Goal: Information Seeking & Learning: Learn about a topic

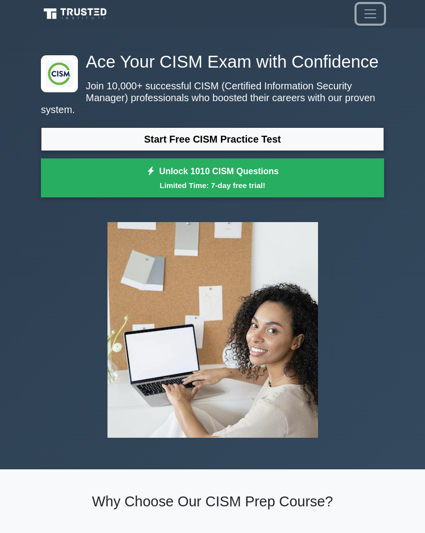
click at [365, 21] on span "Toggle navigation" at bounding box center [370, 13] width 15 height 15
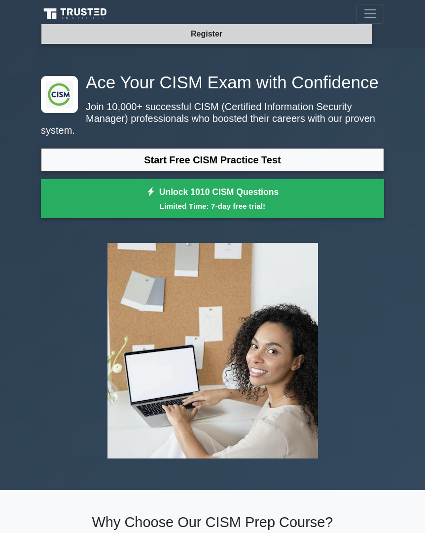
click at [209, 36] on link "Register" at bounding box center [206, 34] width 43 height 12
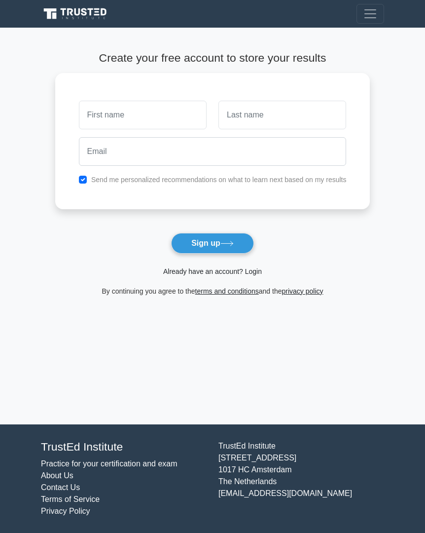
click at [233, 272] on link "Already have an account? Login" at bounding box center [212, 271] width 99 height 8
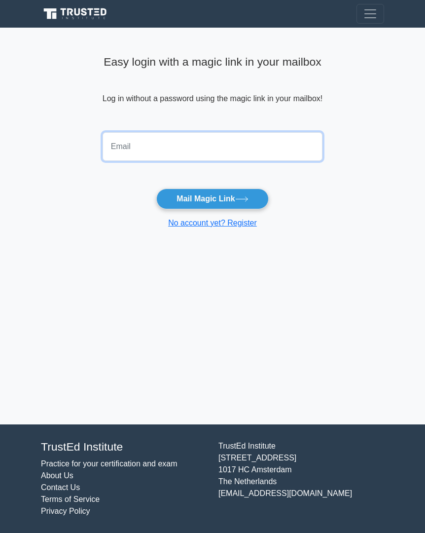
click at [220, 156] on input "email" at bounding box center [213, 146] width 220 height 29
click at [220, 152] on input "email" at bounding box center [213, 146] width 220 height 29
paste input "blithe.ergot-4e@icloud.com"
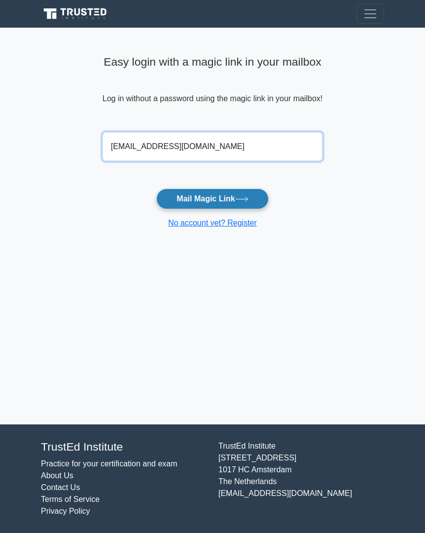
type input "blithe.ergot-4e@icloud.com"
click at [212, 199] on button "Mail Magic Link" at bounding box center [212, 198] width 112 height 21
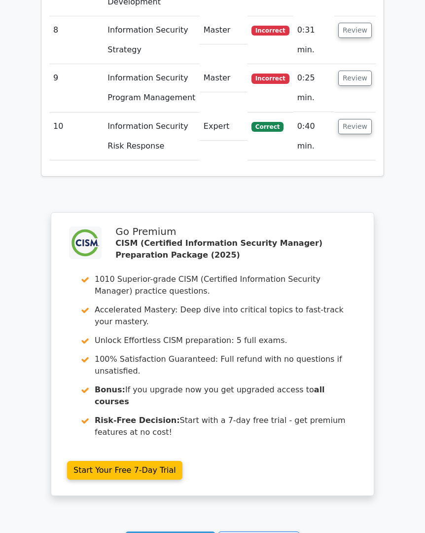
scroll to position [1787, 0]
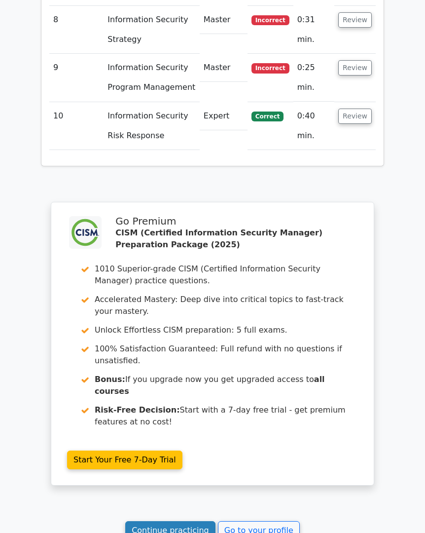
click at [164, 521] on link "Continue practicing" at bounding box center [170, 530] width 90 height 19
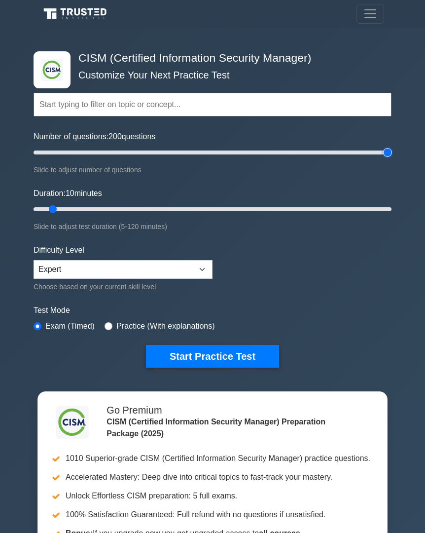
drag, startPoint x: 50, startPoint y: 151, endPoint x: 403, endPoint y: 148, distance: 353.1
type input "200"
click at [392, 148] on input "Number of questions: 200 questions" at bounding box center [213, 152] width 358 height 12
drag, startPoint x: 51, startPoint y: 207, endPoint x: 390, endPoint y: 226, distance: 339.3
type input "120"
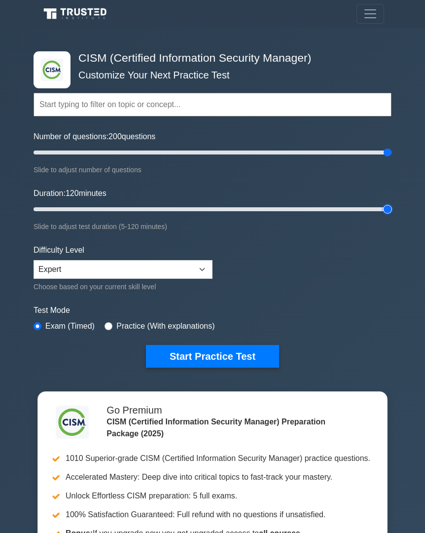
click at [390, 215] on input "Duration: 120 minutes" at bounding box center [213, 209] width 358 height 12
click at [108, 324] on input "radio" at bounding box center [109, 326] width 8 height 8
radio input "true"
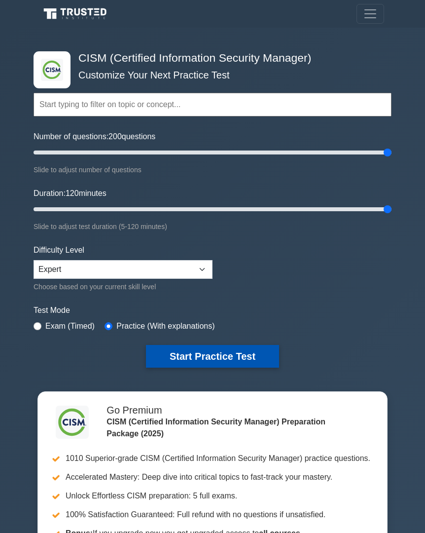
click at [182, 352] on button "Start Practice Test" at bounding box center [212, 356] width 133 height 23
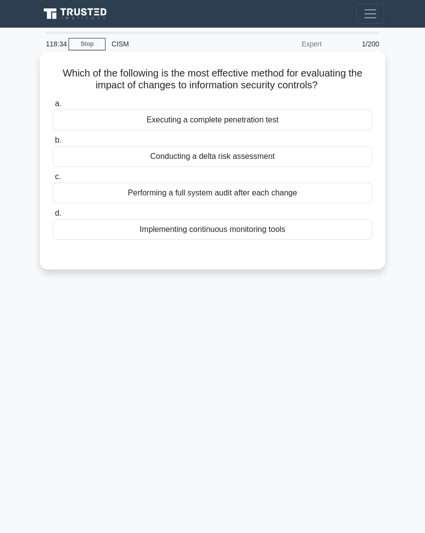
click at [173, 232] on div "Implementing continuous monitoring tools" at bounding box center [213, 229] width 320 height 21
click at [53, 216] on input "d. Implementing continuous monitoring tools" at bounding box center [53, 213] width 0 height 6
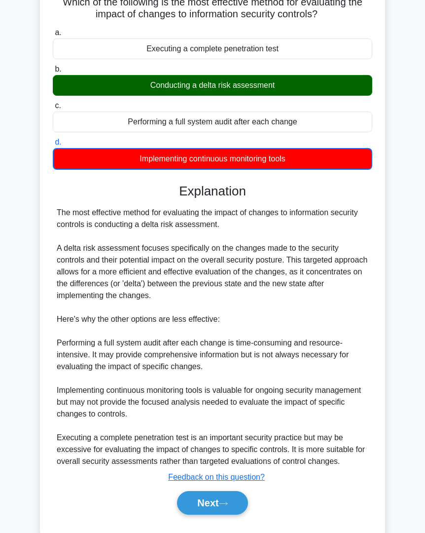
scroll to position [95, 0]
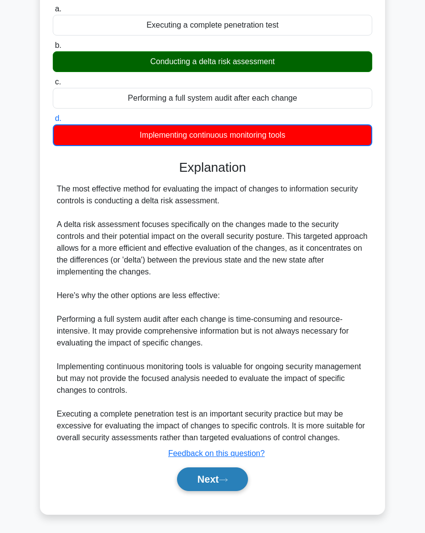
click at [224, 480] on icon at bounding box center [223, 479] width 9 height 5
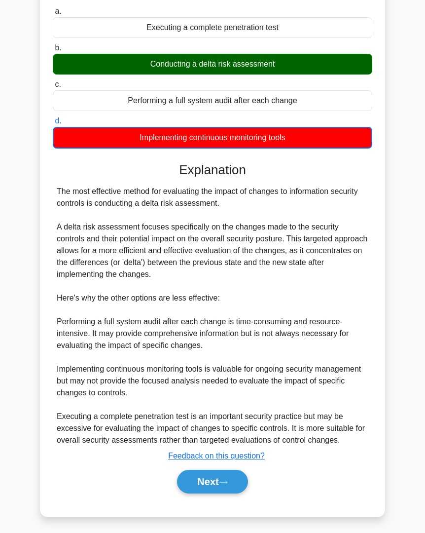
scroll to position [0, 0]
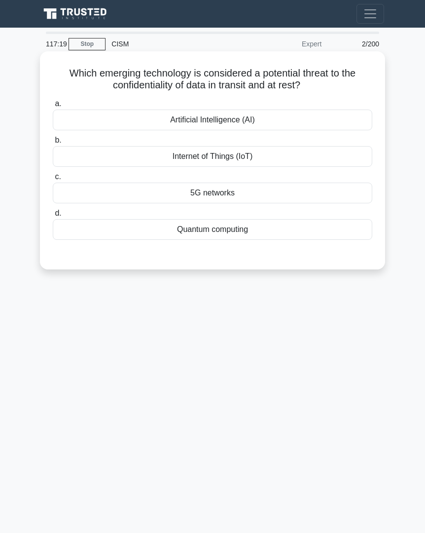
click at [188, 232] on div "Quantum computing" at bounding box center [213, 229] width 320 height 21
click at [53, 216] on input "d. Quantum computing" at bounding box center [53, 213] width 0 height 6
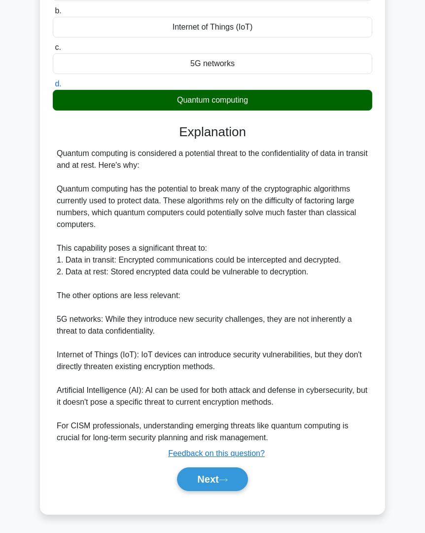
scroll to position [123, 0]
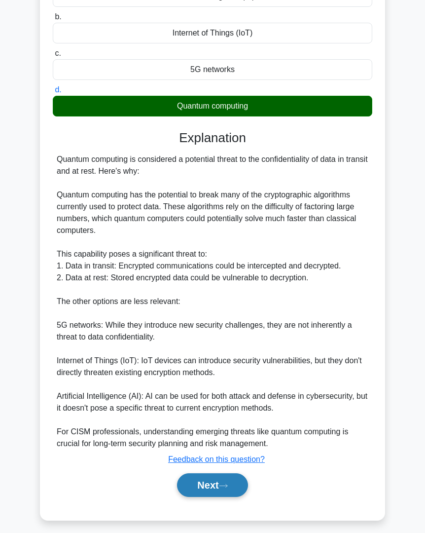
click at [227, 481] on button "Next" at bounding box center [212, 485] width 71 height 24
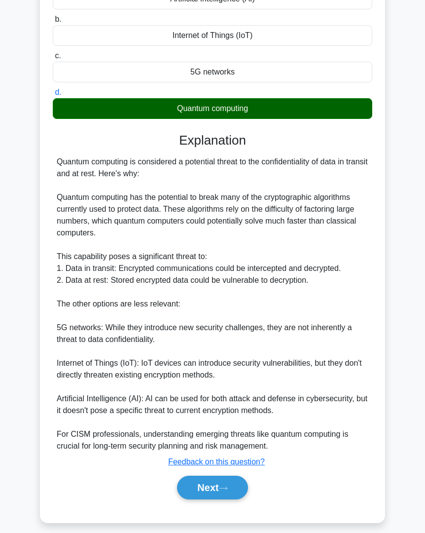
scroll to position [0, 0]
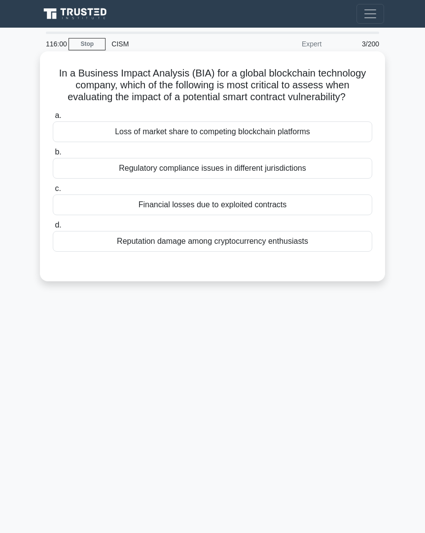
click at [192, 166] on div "Regulatory compliance issues in different jurisdictions" at bounding box center [213, 168] width 320 height 21
click at [53, 155] on input "b. Regulatory compliance issues in different jurisdictions" at bounding box center [53, 152] width 0 height 6
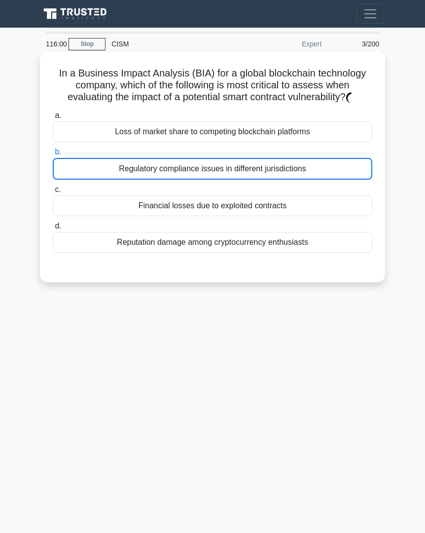
click at [193, 164] on div "Regulatory compliance issues in different jurisdictions" at bounding box center [213, 169] width 320 height 22
click at [53, 155] on input "b. Regulatory compliance issues in different jurisdictions" at bounding box center [53, 152] width 0 height 6
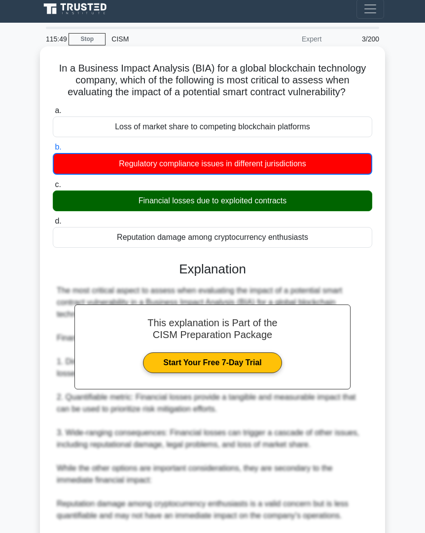
scroll to position [225, 0]
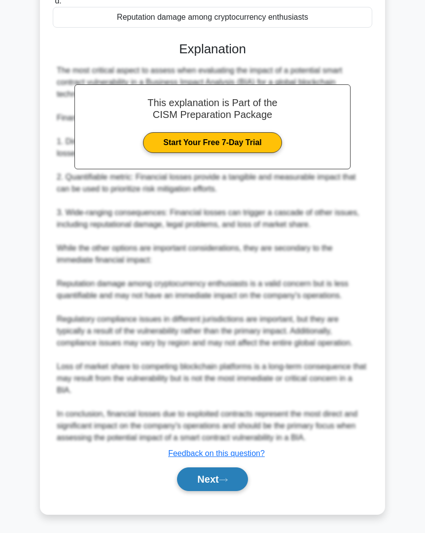
click at [226, 467] on button "Next" at bounding box center [212, 479] width 71 height 24
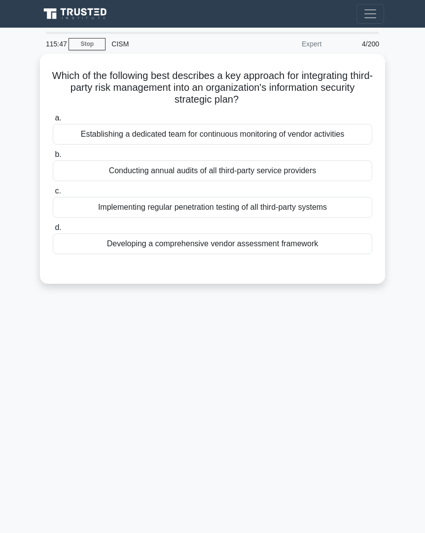
scroll to position [0, 0]
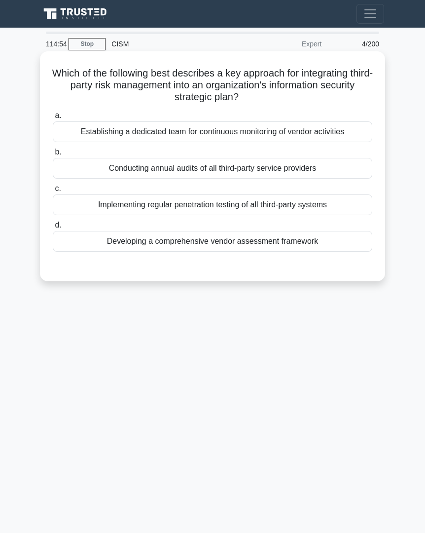
click at [245, 241] on div "Developing a comprehensive vendor assessment framework" at bounding box center [213, 241] width 320 height 21
click at [53, 228] on input "d. Developing a comprehensive vendor assessment framework" at bounding box center [53, 225] width 0 height 6
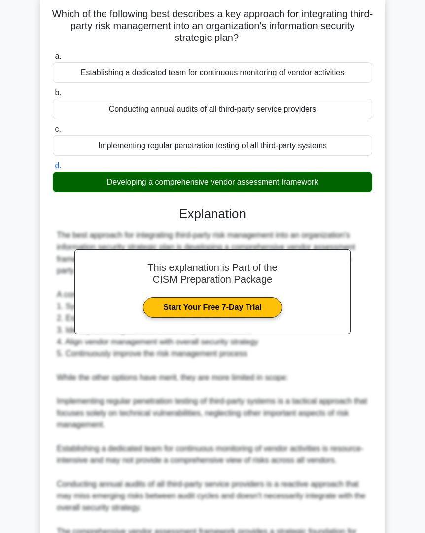
scroll to position [177, 0]
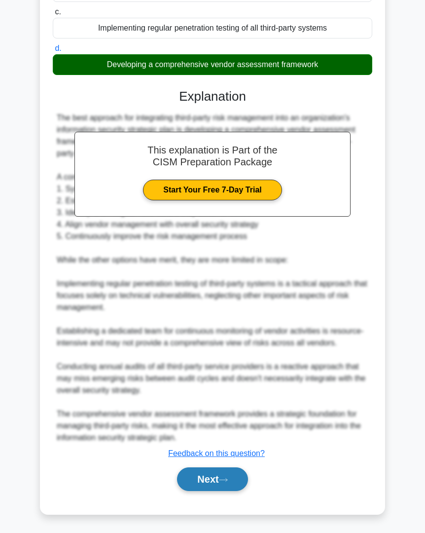
click at [229, 487] on button "Next" at bounding box center [212, 479] width 71 height 24
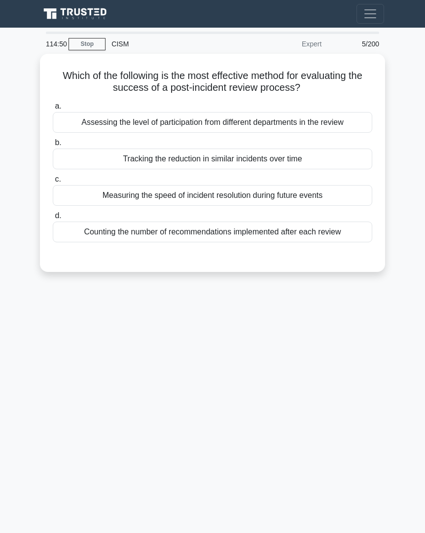
scroll to position [0, 0]
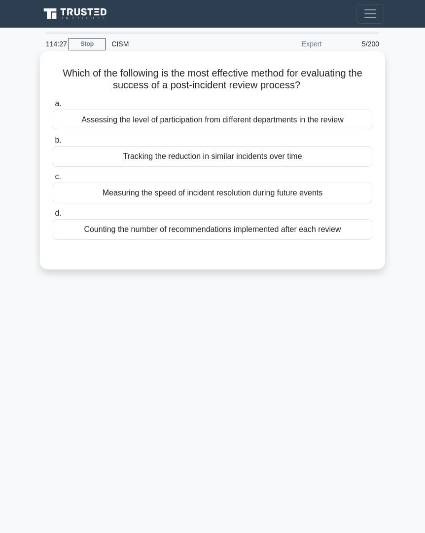
click at [184, 156] on div "Tracking the reduction in similar incidents over time" at bounding box center [213, 156] width 320 height 21
click at [53, 143] on input "b. Tracking the reduction in similar incidents over time" at bounding box center [53, 140] width 0 height 6
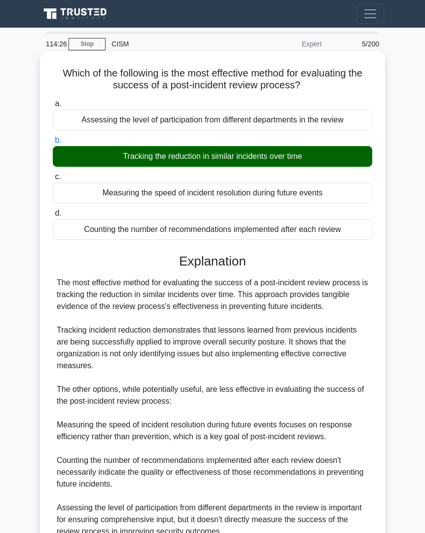
click at [184, 156] on div "Tracking the reduction in similar incidents over time" at bounding box center [213, 156] width 320 height 21
click at [53, 143] on input "b. Tracking the reduction in similar incidents over time" at bounding box center [53, 140] width 0 height 6
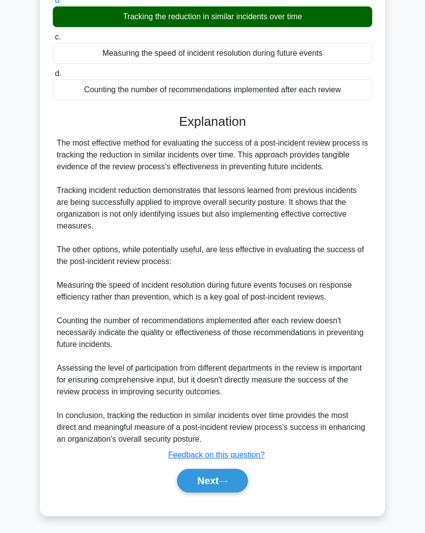
scroll to position [141, 0]
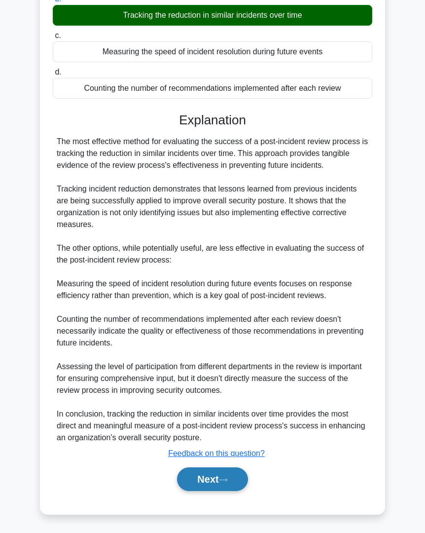
click at [211, 475] on button "Next" at bounding box center [212, 479] width 71 height 24
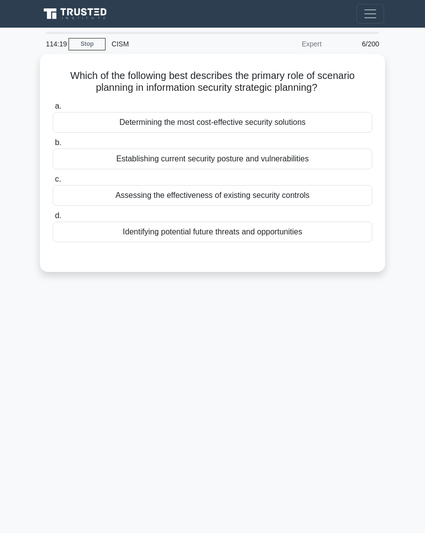
scroll to position [0, 0]
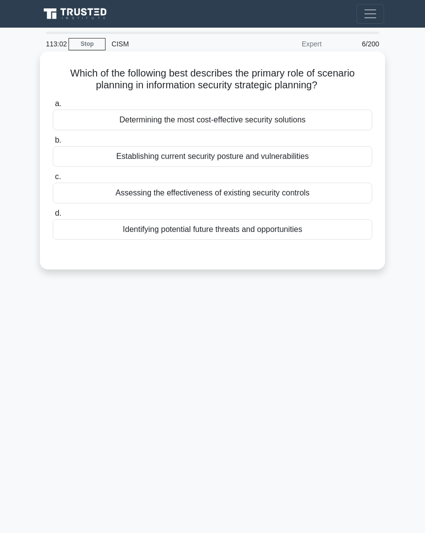
click at [310, 229] on div "Identifying potential future threats and opportunities" at bounding box center [213, 229] width 320 height 21
click at [53, 216] on input "d. Identifying potential future threats and opportunities" at bounding box center [53, 213] width 0 height 6
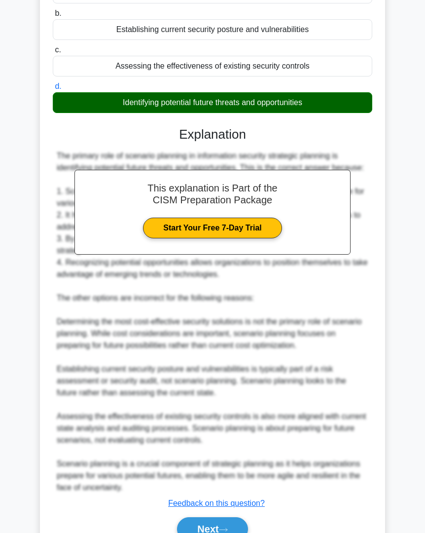
scroll to position [150, 0]
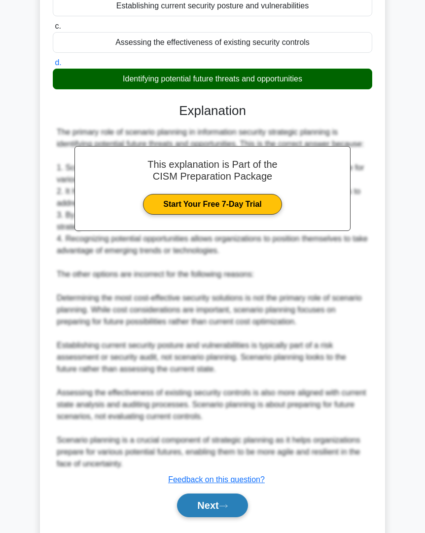
click at [231, 501] on button "Next" at bounding box center [212, 505] width 71 height 24
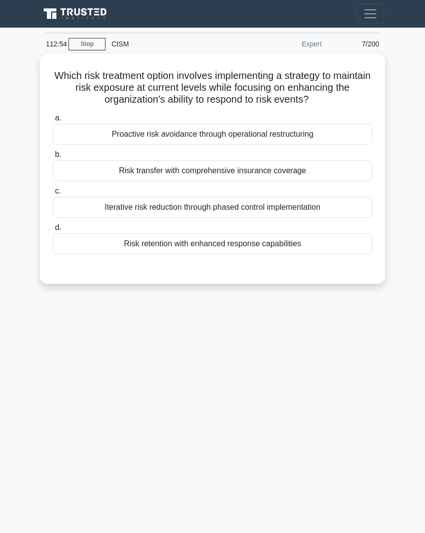
scroll to position [0, 0]
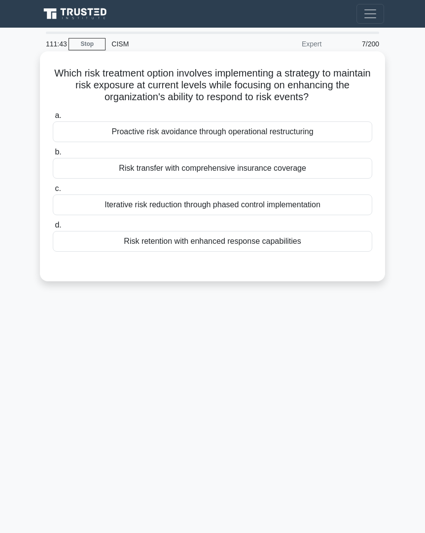
click at [144, 241] on div "Risk retention with enhanced response capabilities" at bounding box center [213, 241] width 320 height 21
click at [53, 228] on input "d. Risk retention with enhanced response capabilities" at bounding box center [53, 225] width 0 height 6
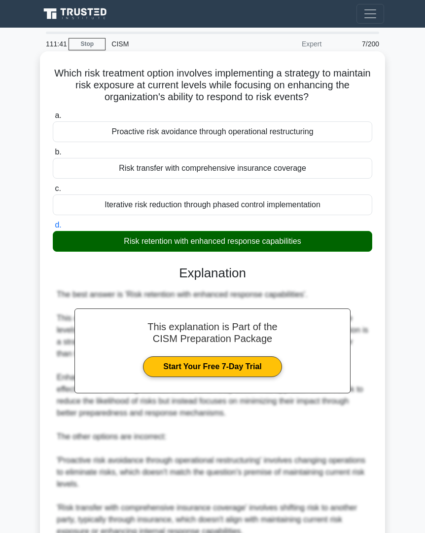
scroll to position [141, 0]
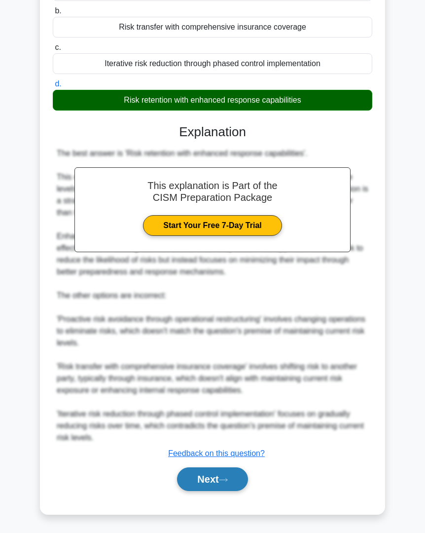
click at [202, 477] on button "Next" at bounding box center [212, 479] width 71 height 24
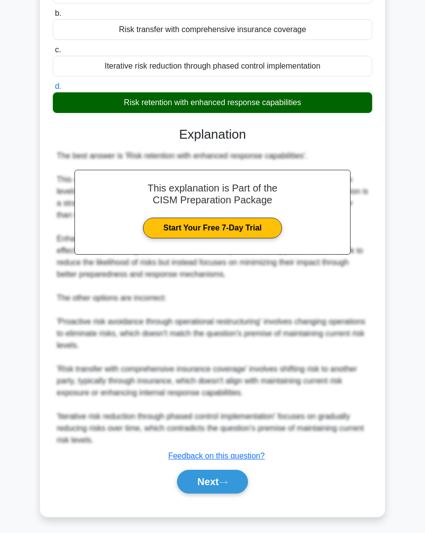
scroll to position [0, 0]
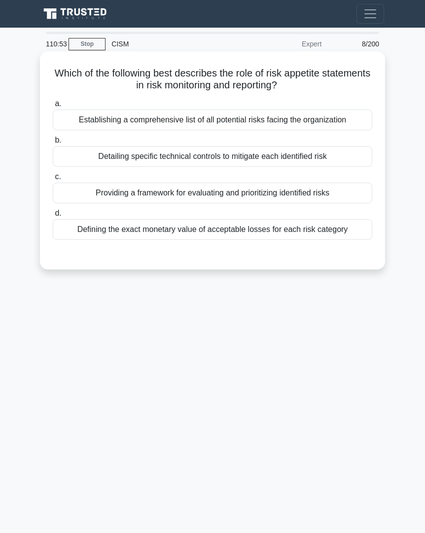
click at [219, 226] on div "Defining the exact monetary value of acceptable losses for each risk category" at bounding box center [213, 229] width 320 height 21
click at [53, 216] on input "d. Defining the exact monetary value of acceptable losses for each risk category" at bounding box center [53, 213] width 0 height 6
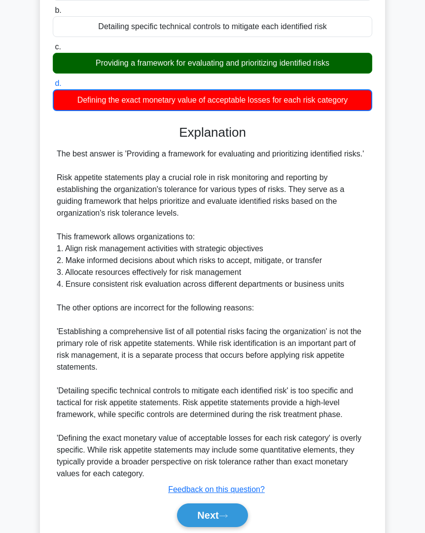
scroll to position [156, 0]
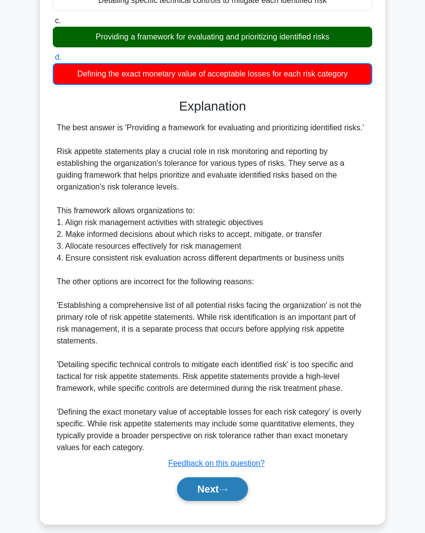
click at [209, 484] on button "Next" at bounding box center [212, 489] width 71 height 24
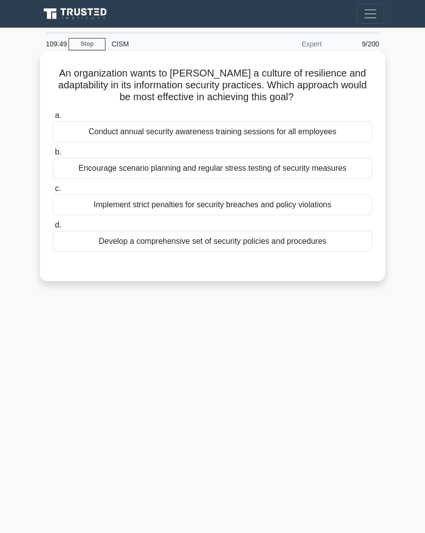
click at [244, 184] on label "c. Implement strict penalties for security breaches and policy violations" at bounding box center [213, 198] width 320 height 33
click at [53, 185] on input "c. Implement strict penalties for security breaches and policy violations" at bounding box center [53, 188] width 0 height 6
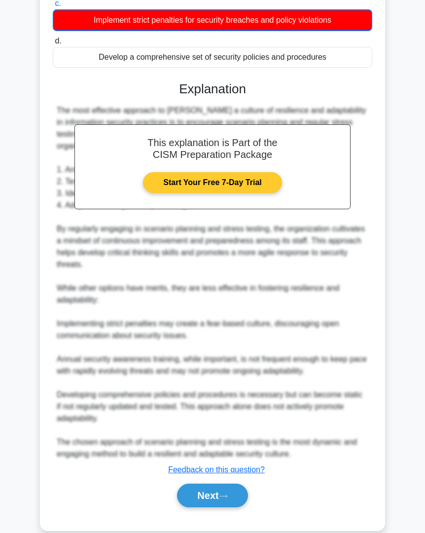
scroll to position [201, 0]
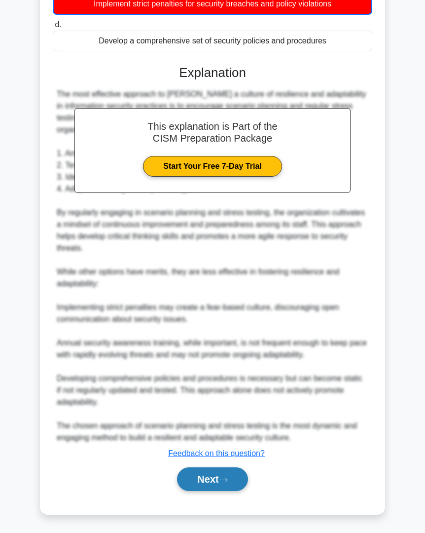
click at [200, 482] on button "Next" at bounding box center [212, 479] width 71 height 24
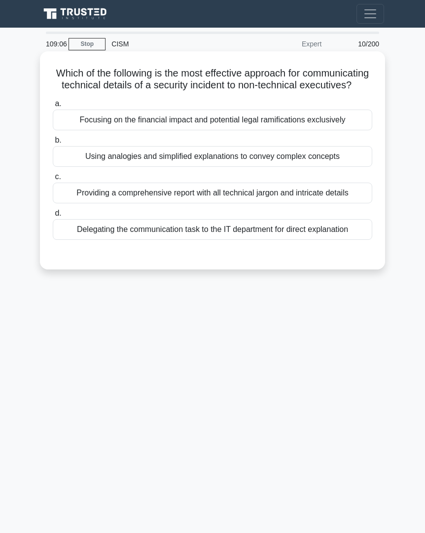
click at [242, 158] on div "Using analogies and simplified explanations to convey complex concepts" at bounding box center [213, 156] width 320 height 21
click at [53, 143] on input "b. Using analogies and simplified explanations to convey complex concepts" at bounding box center [53, 140] width 0 height 6
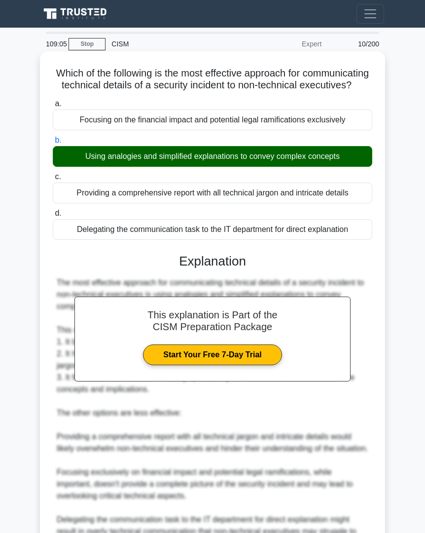
scroll to position [165, 0]
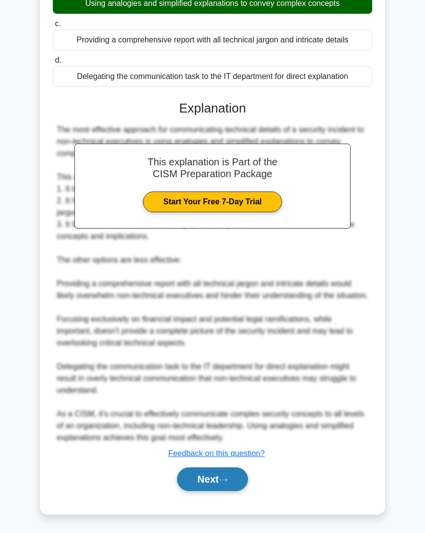
click at [213, 473] on button "Next" at bounding box center [212, 479] width 71 height 24
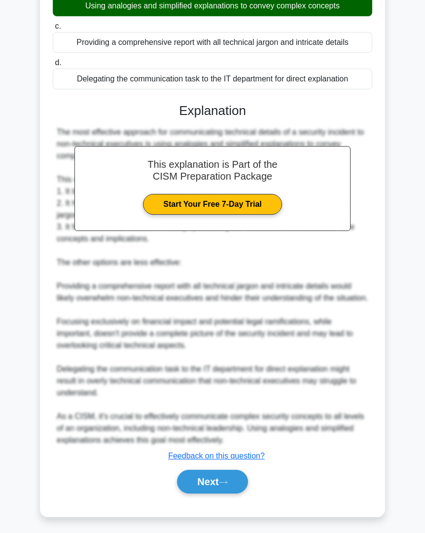
scroll to position [0, 0]
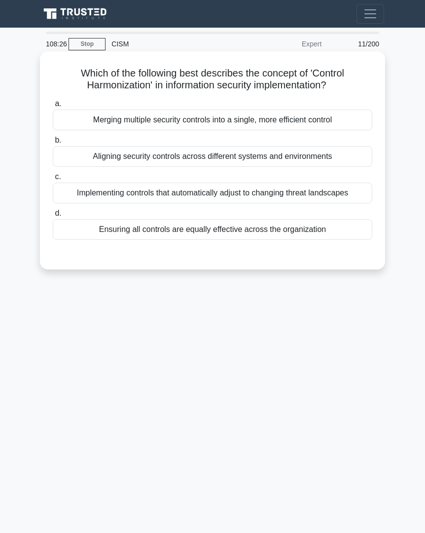
click at [307, 160] on div "Aligning security controls across different systems and environments" at bounding box center [213, 156] width 320 height 21
click at [53, 143] on input "b. Aligning security controls across different systems and environments" at bounding box center [53, 140] width 0 height 6
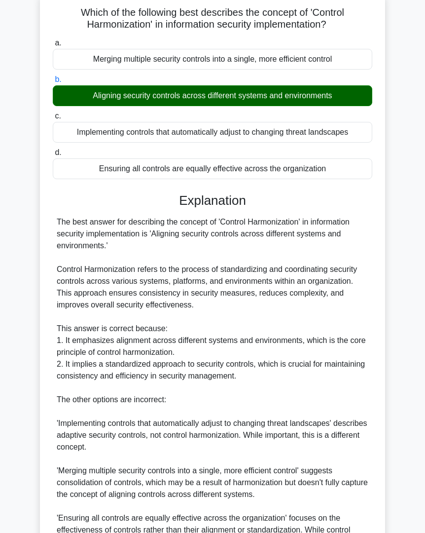
scroll to position [177, 0]
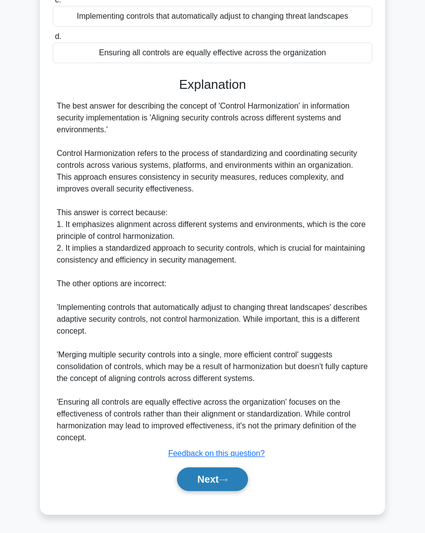
click at [239, 480] on button "Next" at bounding box center [212, 479] width 71 height 24
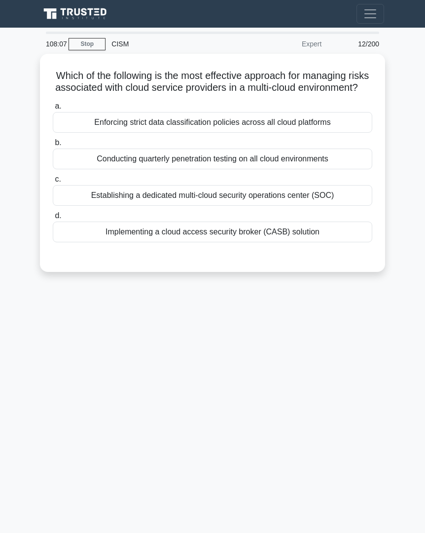
scroll to position [0, 0]
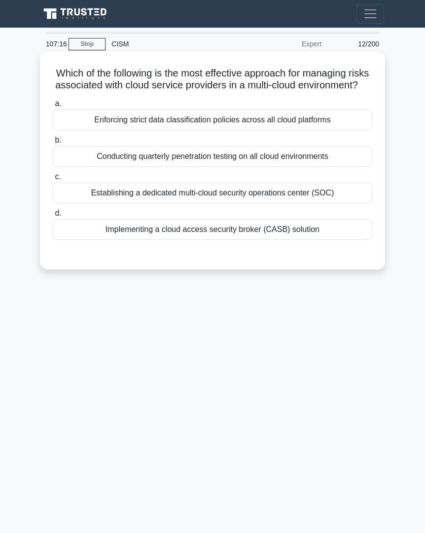
click at [251, 234] on div "Implementing a cloud access security broker (CASB) solution" at bounding box center [213, 229] width 320 height 21
click at [53, 216] on input "d. Implementing a cloud access security broker (CASB) solution" at bounding box center [53, 213] width 0 height 6
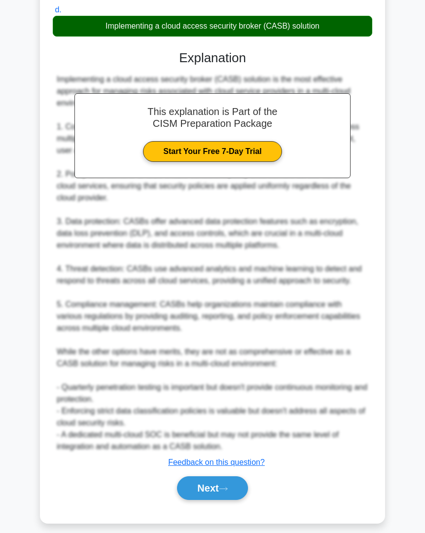
scroll to position [212, 0]
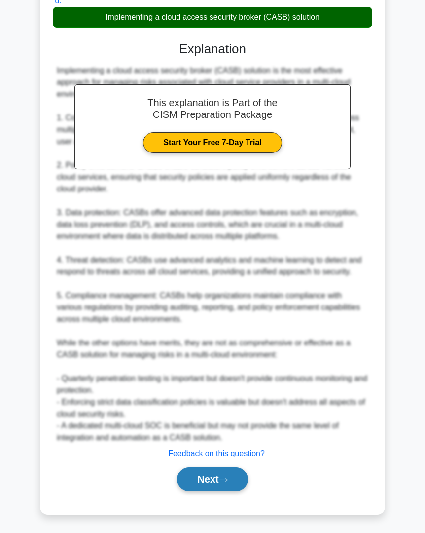
click at [228, 477] on icon at bounding box center [223, 479] width 9 height 5
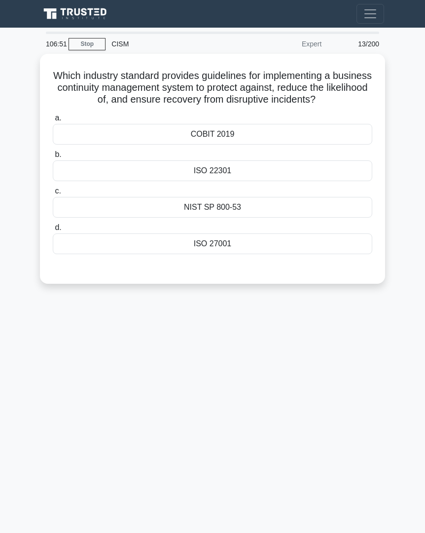
scroll to position [0, 0]
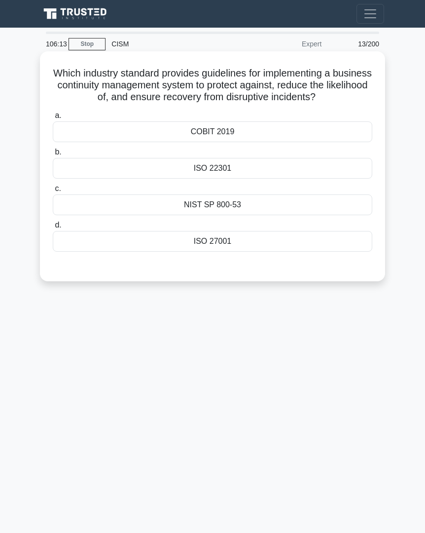
click at [225, 163] on div "ISO 22301" at bounding box center [213, 168] width 320 height 21
click at [53, 155] on input "b. ISO 22301" at bounding box center [53, 152] width 0 height 6
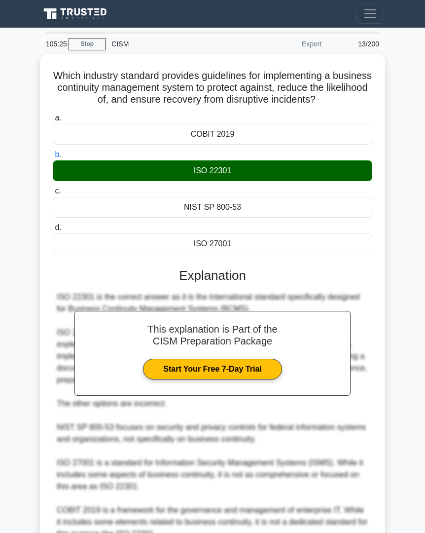
scroll to position [94, 0]
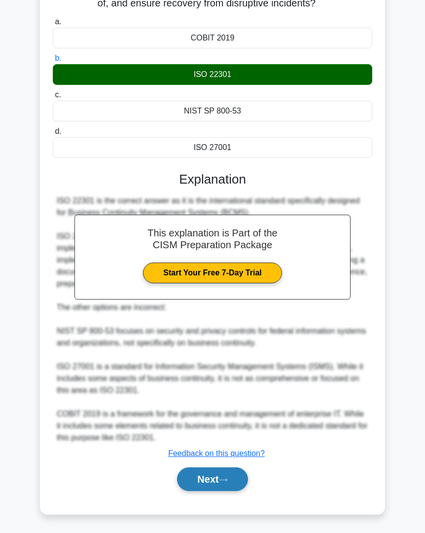
click at [240, 478] on button "Next" at bounding box center [212, 479] width 71 height 24
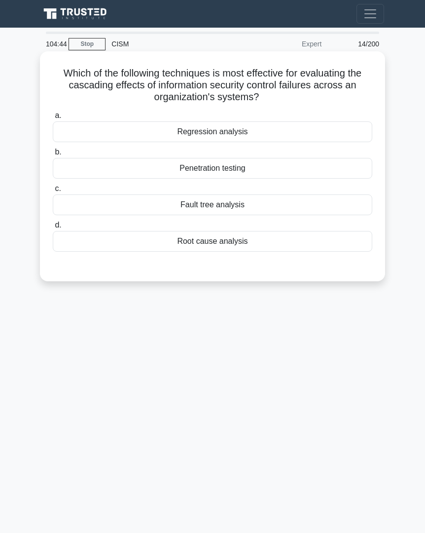
click at [239, 208] on div "Fault tree analysis" at bounding box center [213, 204] width 320 height 21
click at [53, 192] on input "c. Fault tree analysis" at bounding box center [53, 188] width 0 height 6
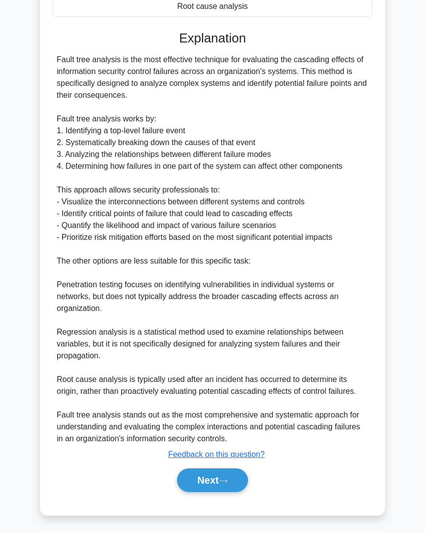
scroll to position [236, 0]
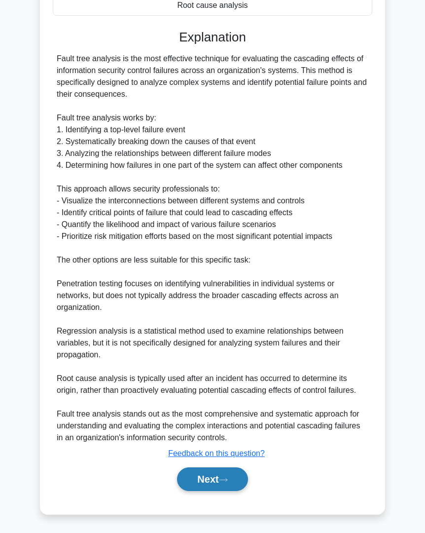
click at [226, 472] on button "Next" at bounding box center [212, 479] width 71 height 24
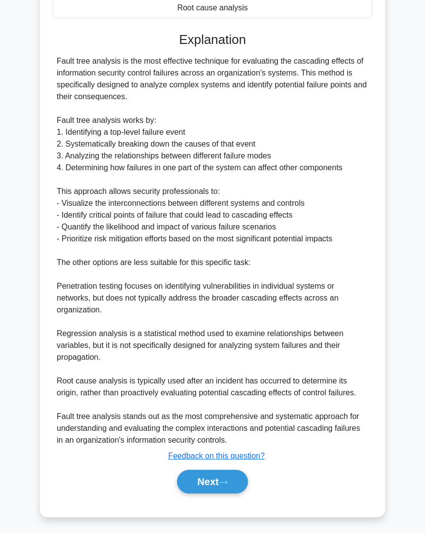
scroll to position [0, 0]
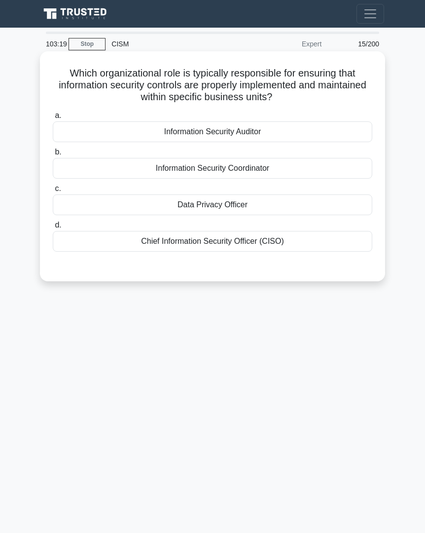
click at [265, 135] on div "Information Security Auditor" at bounding box center [213, 131] width 320 height 21
click at [53, 119] on input "a. Information Security Auditor" at bounding box center [53, 115] width 0 height 6
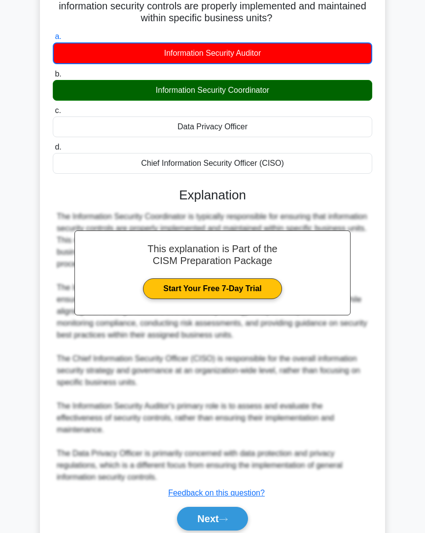
scroll to position [118, 0]
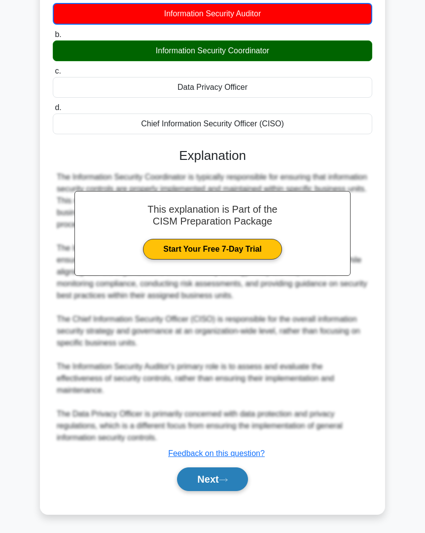
click at [220, 474] on button "Next" at bounding box center [212, 479] width 71 height 24
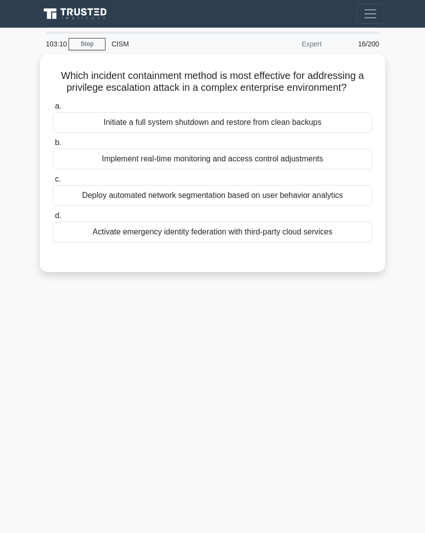
scroll to position [0, 0]
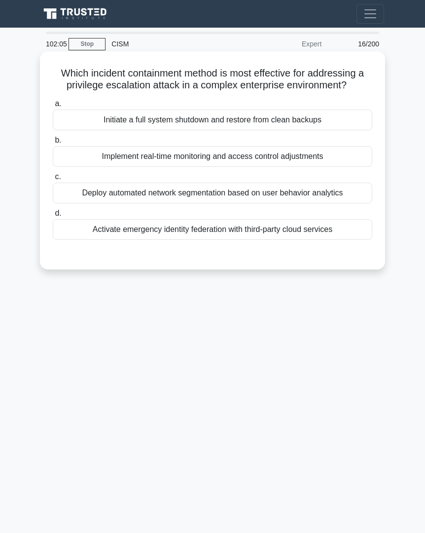
drag, startPoint x: 245, startPoint y: 188, endPoint x: 245, endPoint y: 174, distance: 13.8
click at [245, 174] on label "c. Deploy automated network segmentation based on user behavior analytics" at bounding box center [213, 187] width 320 height 33
click at [217, 229] on div "Activate emergency identity federation with third-party cloud services" at bounding box center [213, 229] width 320 height 21
click at [53, 216] on input "d. Activate emergency identity federation with third-party cloud services" at bounding box center [53, 213] width 0 height 6
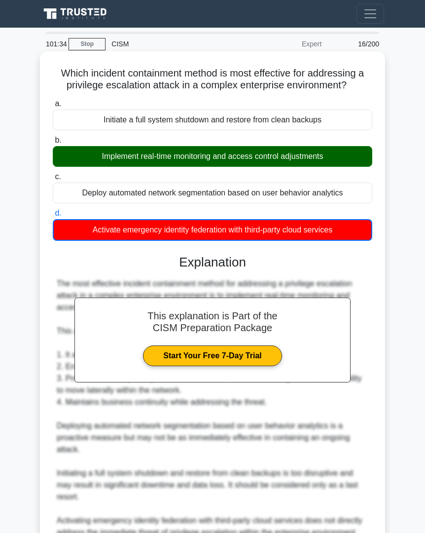
scroll to position [107, 0]
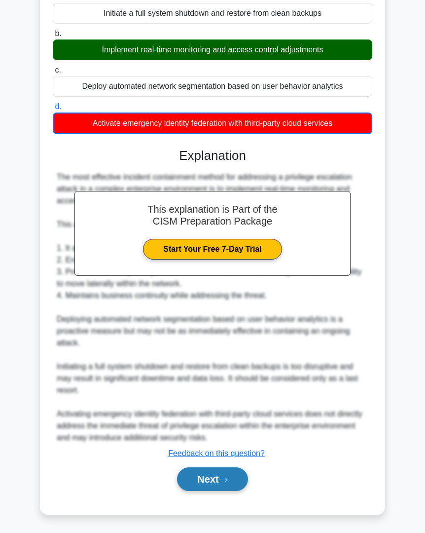
click at [210, 478] on button "Next" at bounding box center [212, 479] width 71 height 24
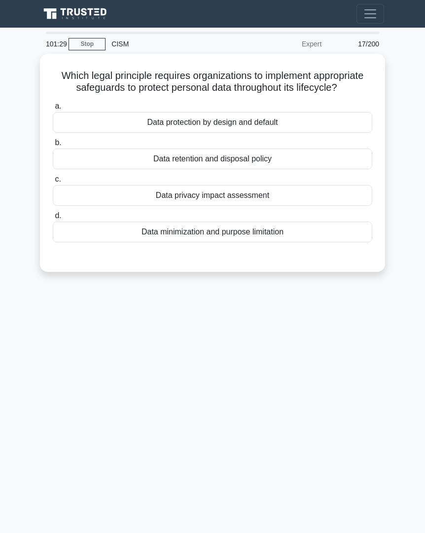
scroll to position [0, 0]
click at [95, 44] on link "Stop" at bounding box center [87, 44] width 37 height 12
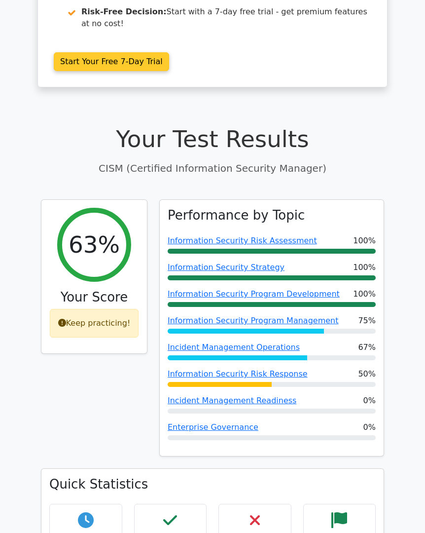
scroll to position [218, 0]
